Goal: Task Accomplishment & Management: Use online tool/utility

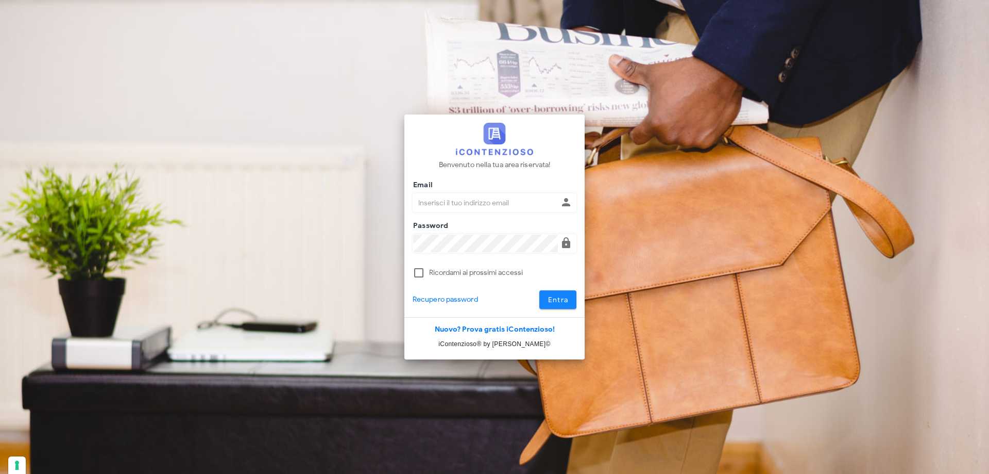
type input "p.rizza@studioassociatoadrev.it"
click at [570, 301] on button "Entra" at bounding box center [559, 299] width 38 height 19
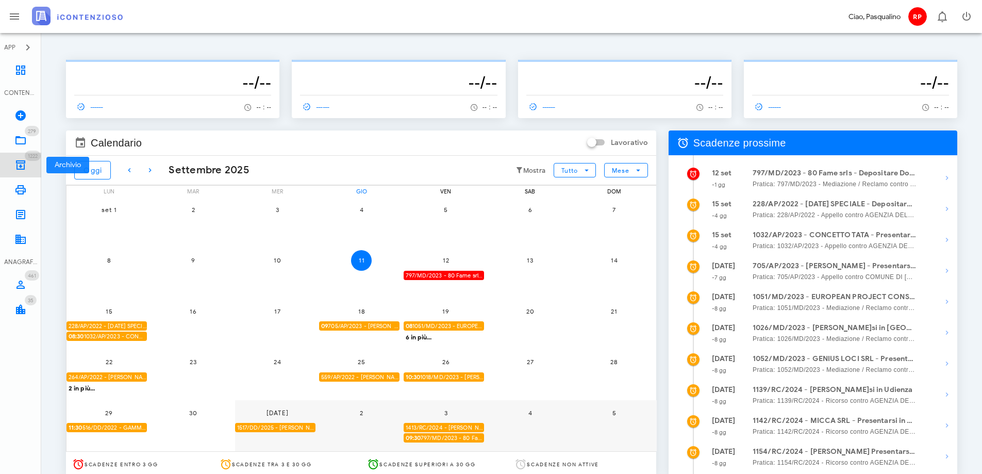
click at [16, 167] on icon at bounding box center [20, 165] width 12 height 12
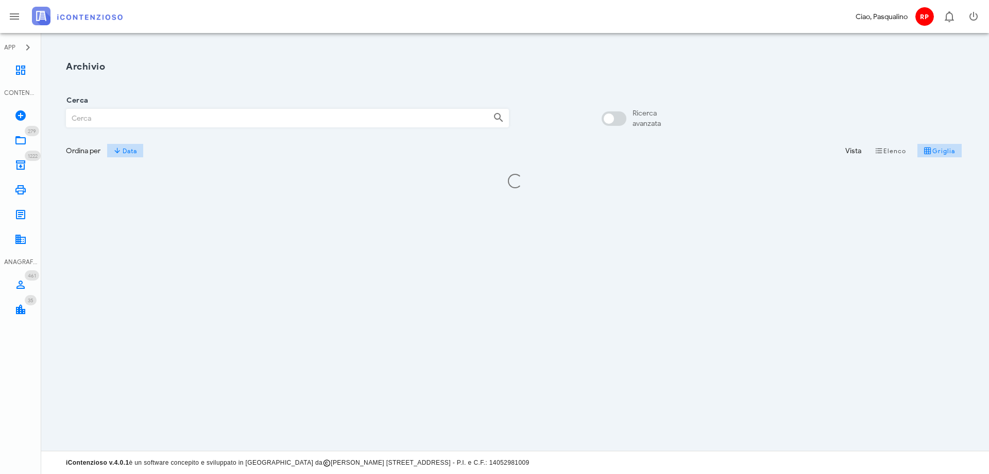
click at [133, 121] on input "Cerca" at bounding box center [275, 118] width 418 height 18
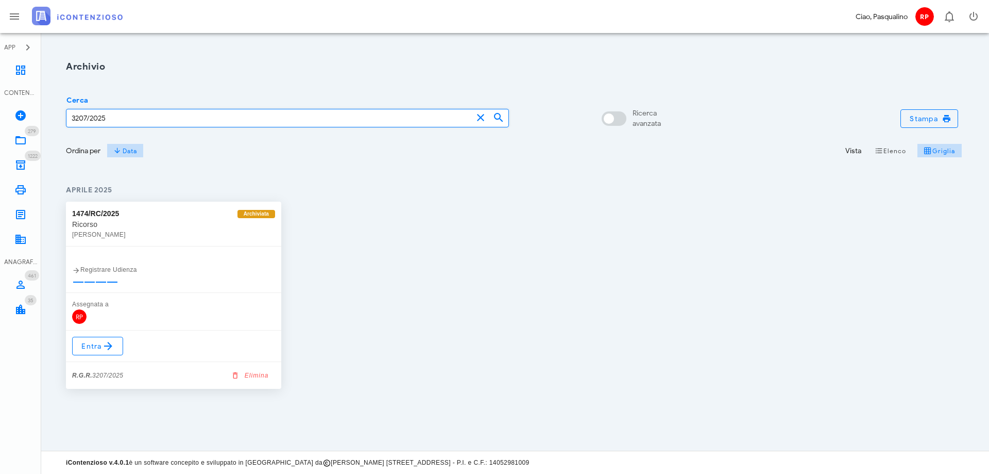
type input "3207/2025"
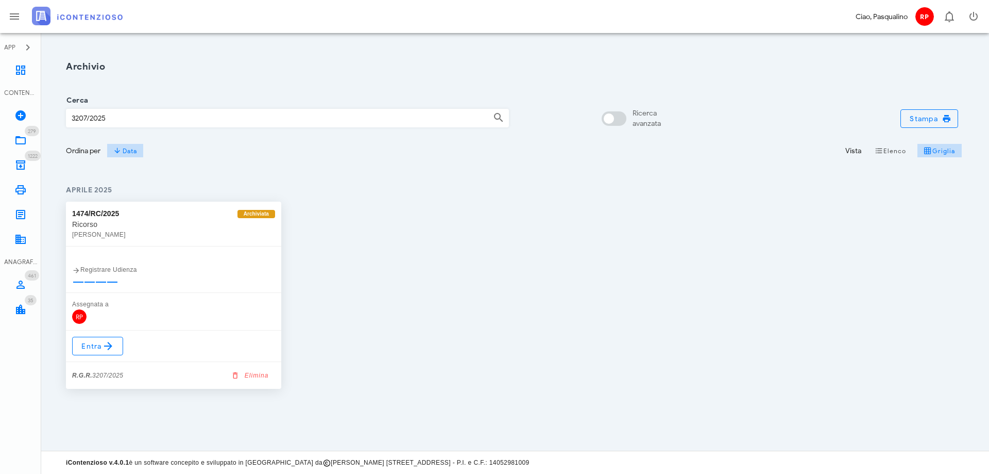
click at [109, 356] on div "Entra R.G.R. 3207/2025 Elimina" at bounding box center [173, 359] width 215 height 58
click at [104, 347] on icon at bounding box center [108, 346] width 12 height 12
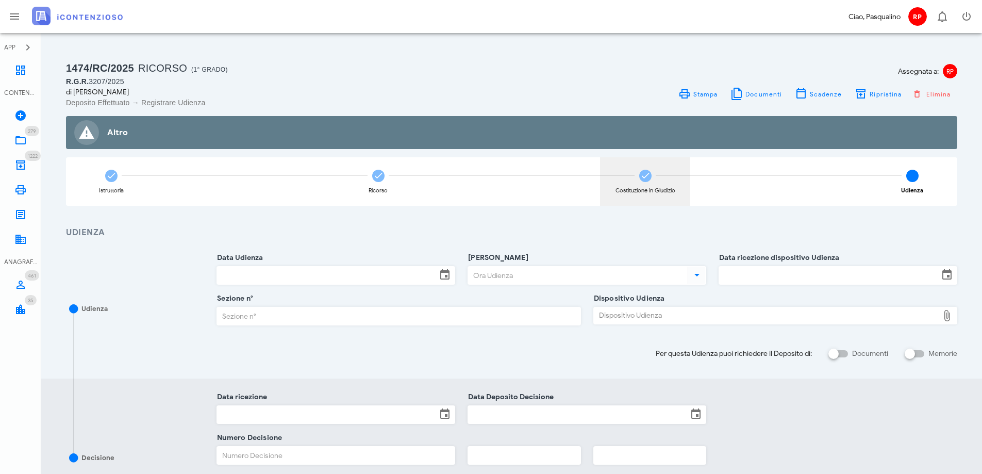
click at [641, 184] on div "Costituzione in Giudizio" at bounding box center [645, 181] width 90 height 48
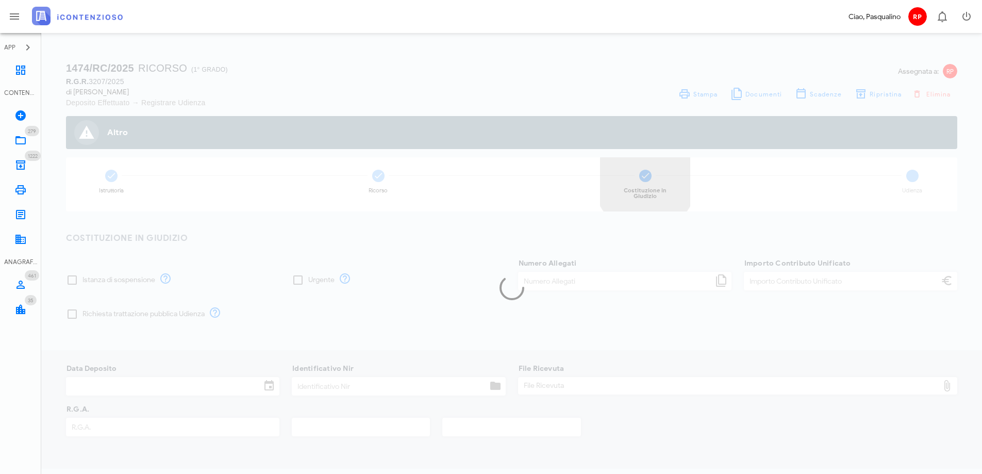
type input "120,00"
type input "[DATE]"
type input "354"
type input "3207"
type input "2025"
